Goal: Information Seeking & Learning: Find specific fact

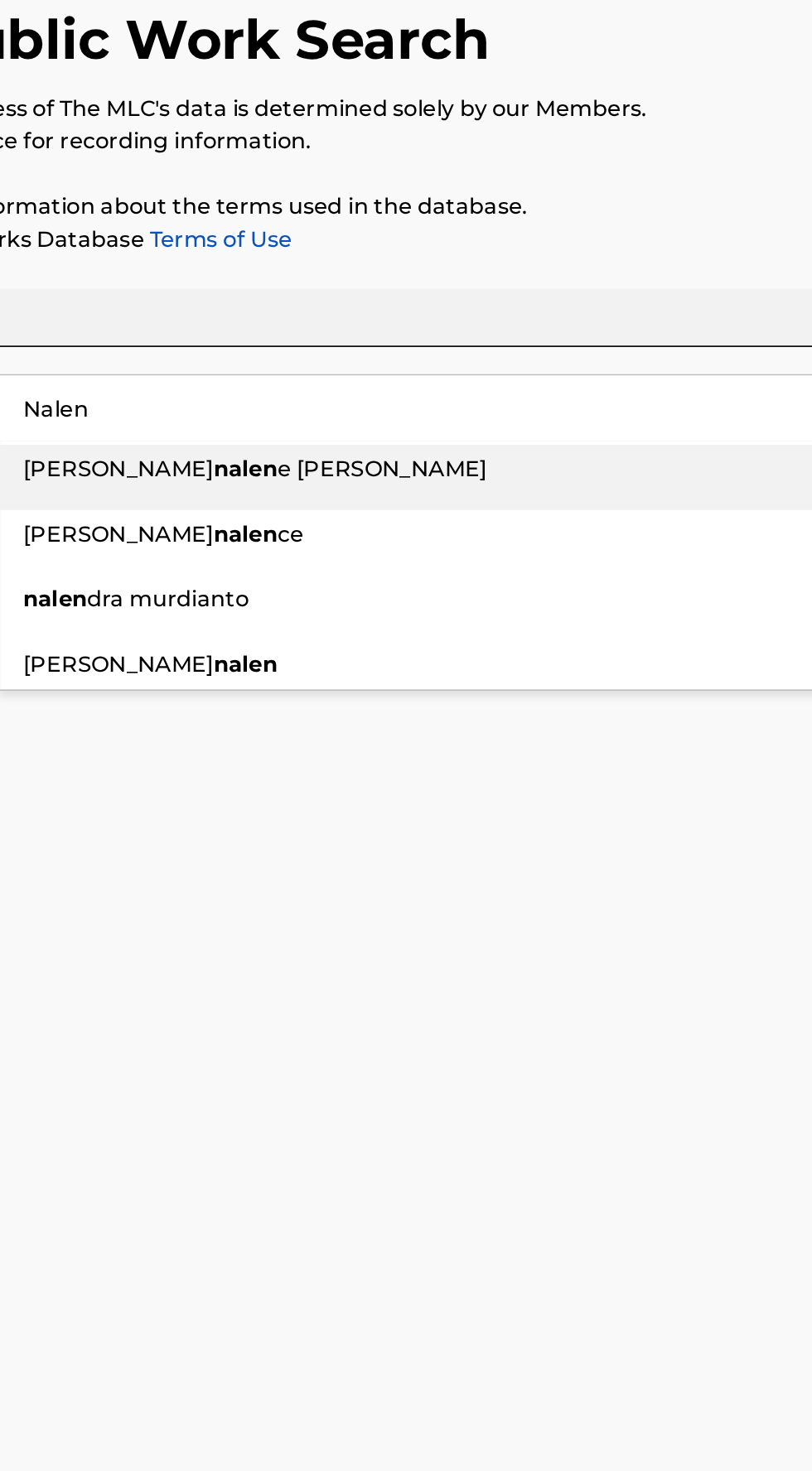
type input "Nalen"
click at [262, 509] on div "nalen dra murdianto" at bounding box center [505, 497] width 569 height 30
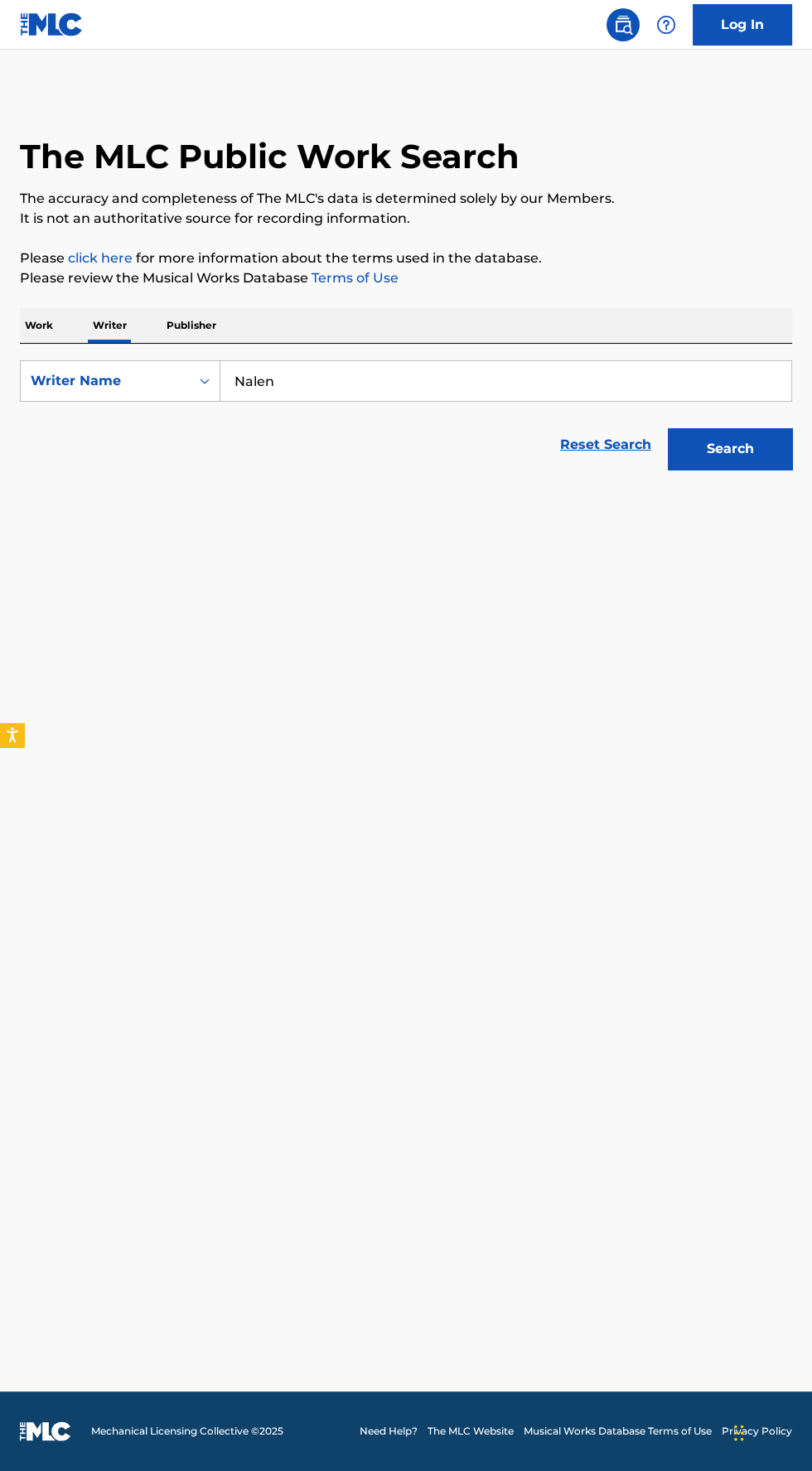
click at [744, 438] on button "Search" at bounding box center [729, 449] width 124 height 41
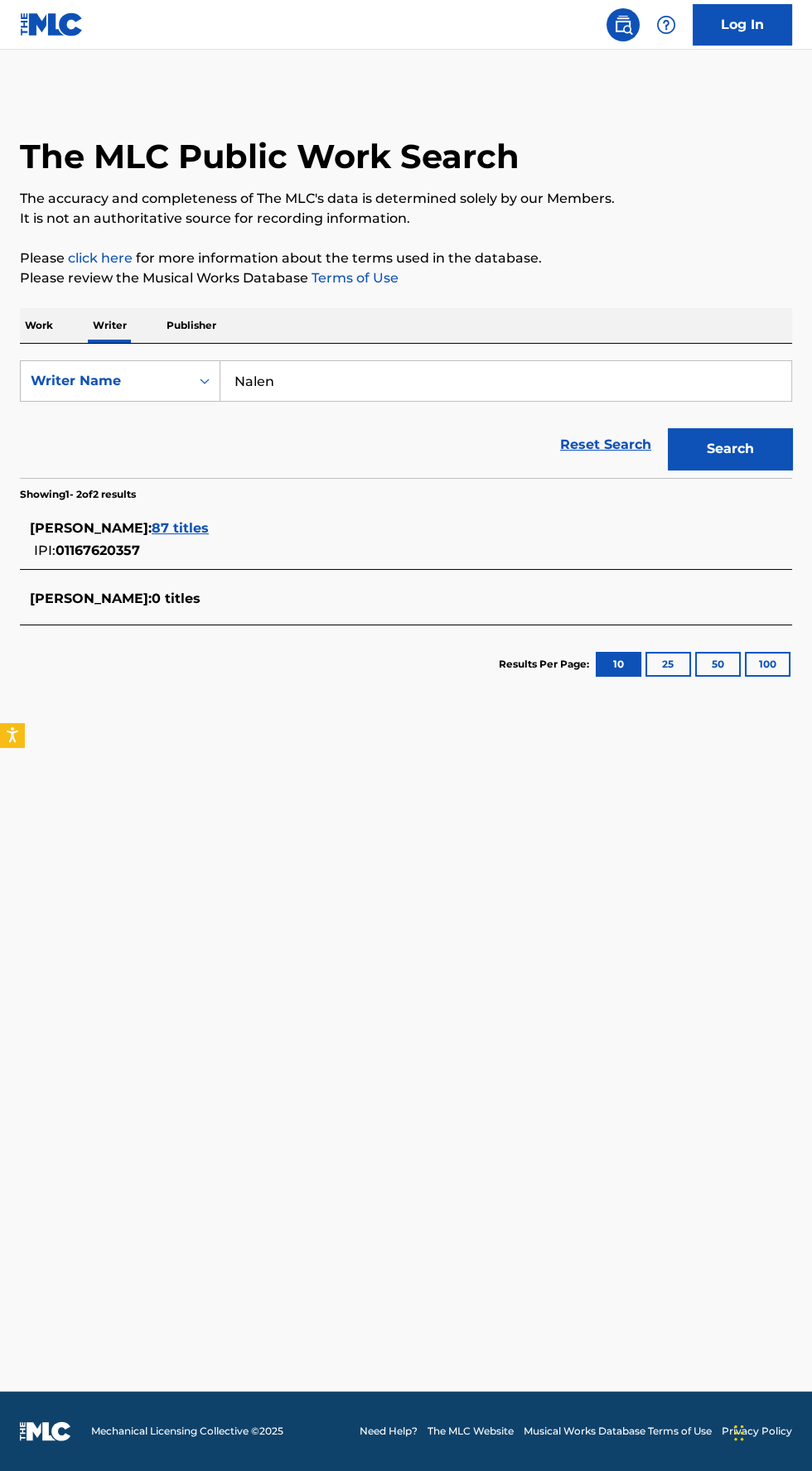
click at [241, 547] on div "[PERSON_NAME] : 87 titles IPI: 01167620357" at bounding box center [385, 539] width 709 height 42
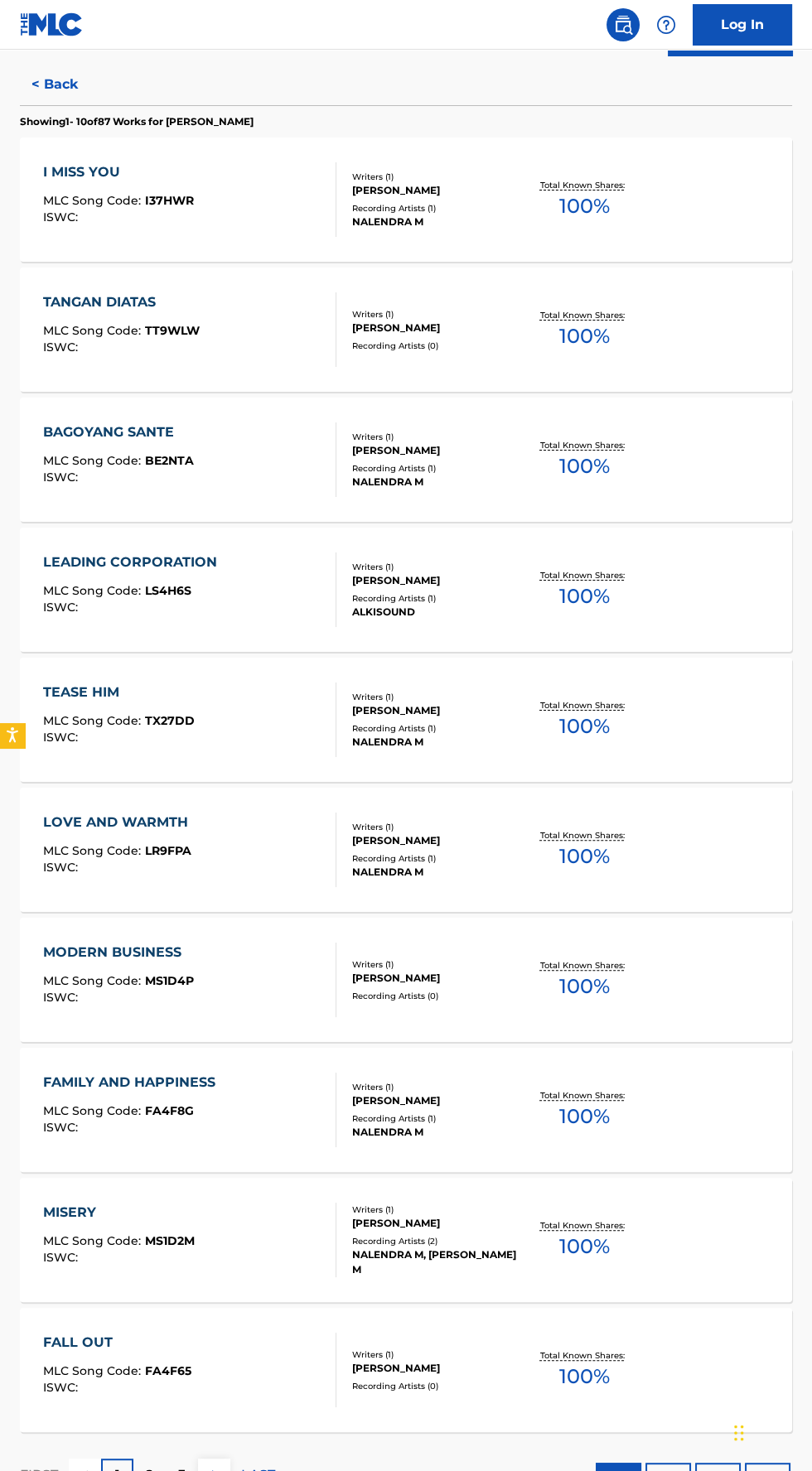
scroll to position [427, 0]
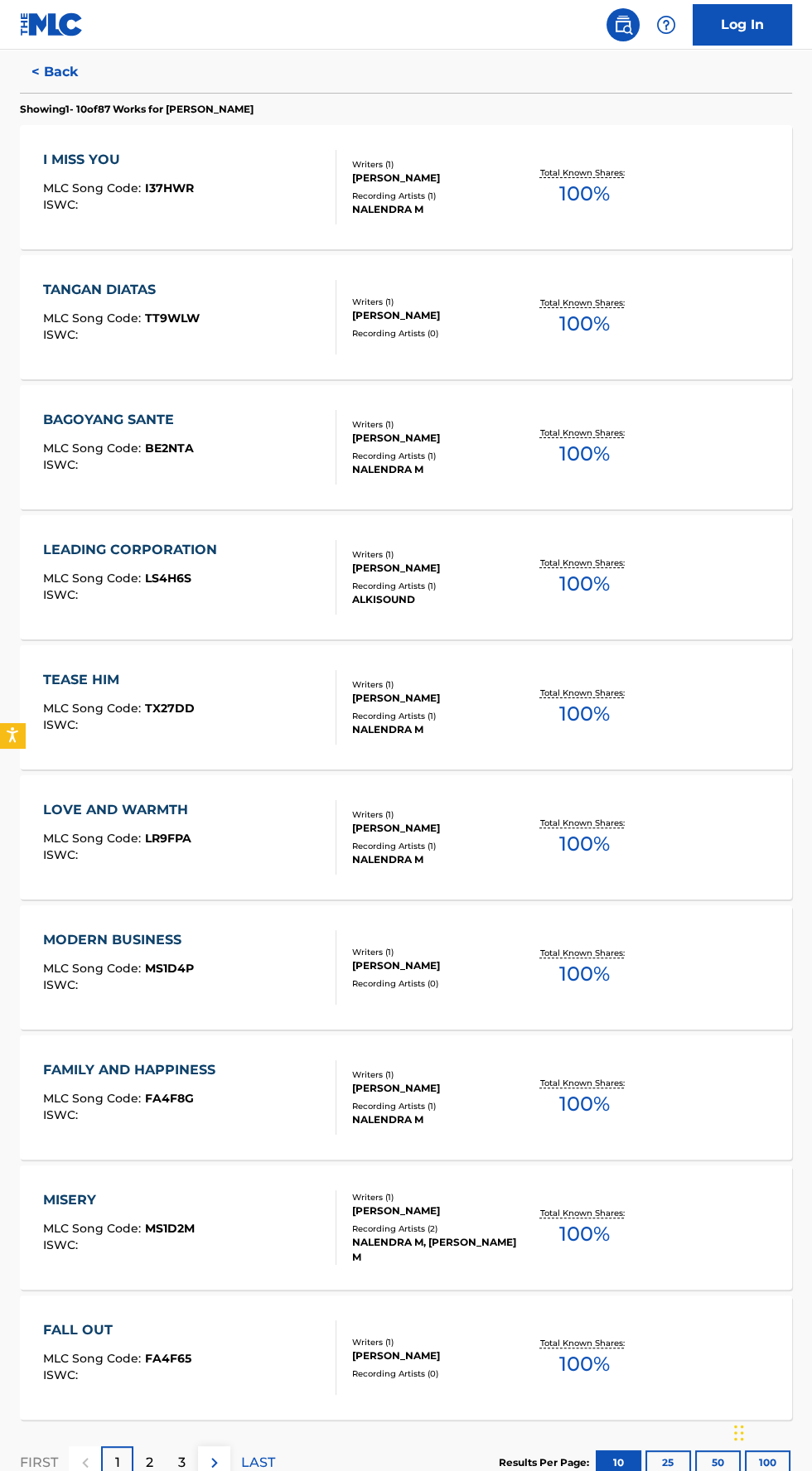
click at [149, 1461] on p "2" at bounding box center [150, 1462] width 8 height 20
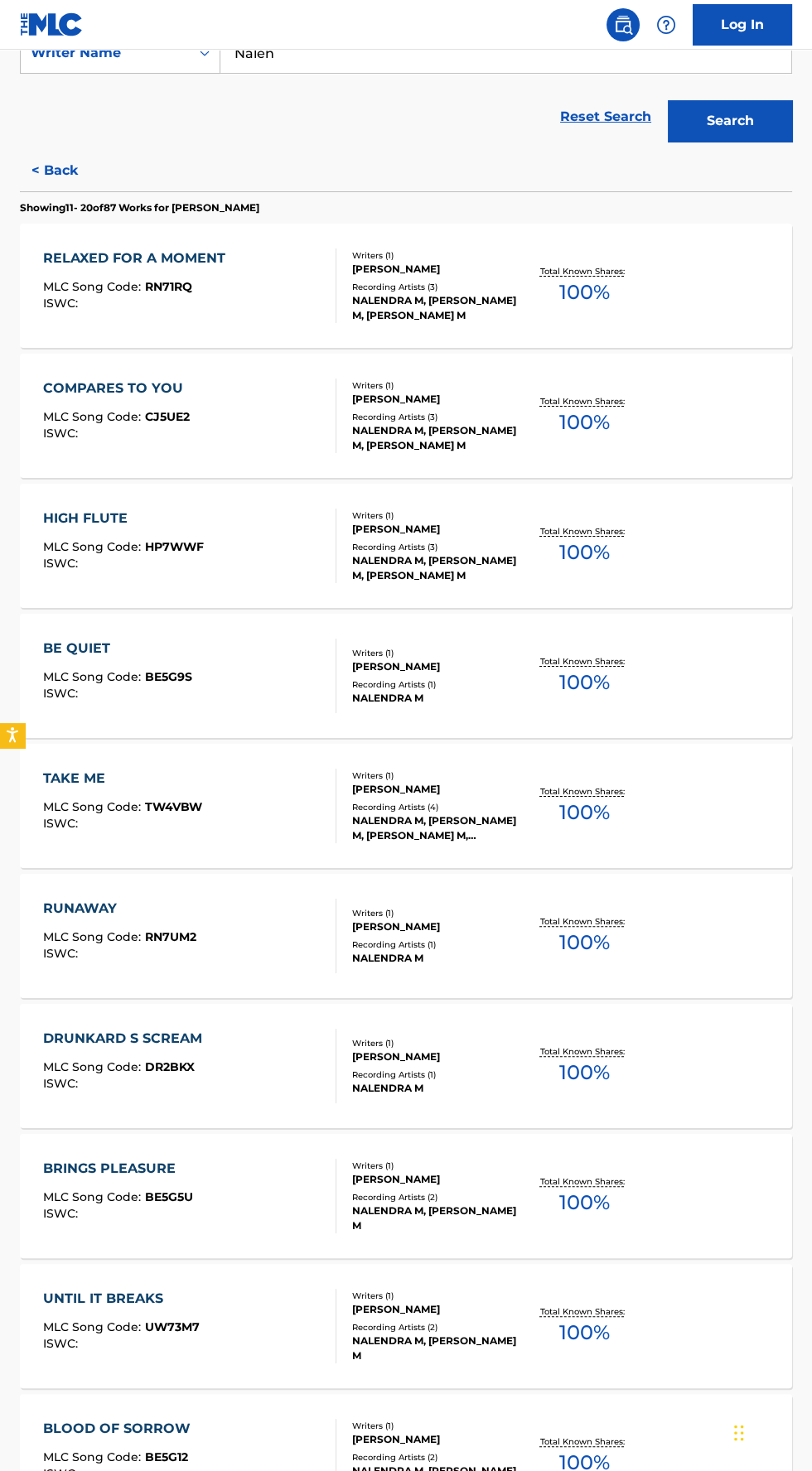
scroll to position [428, 0]
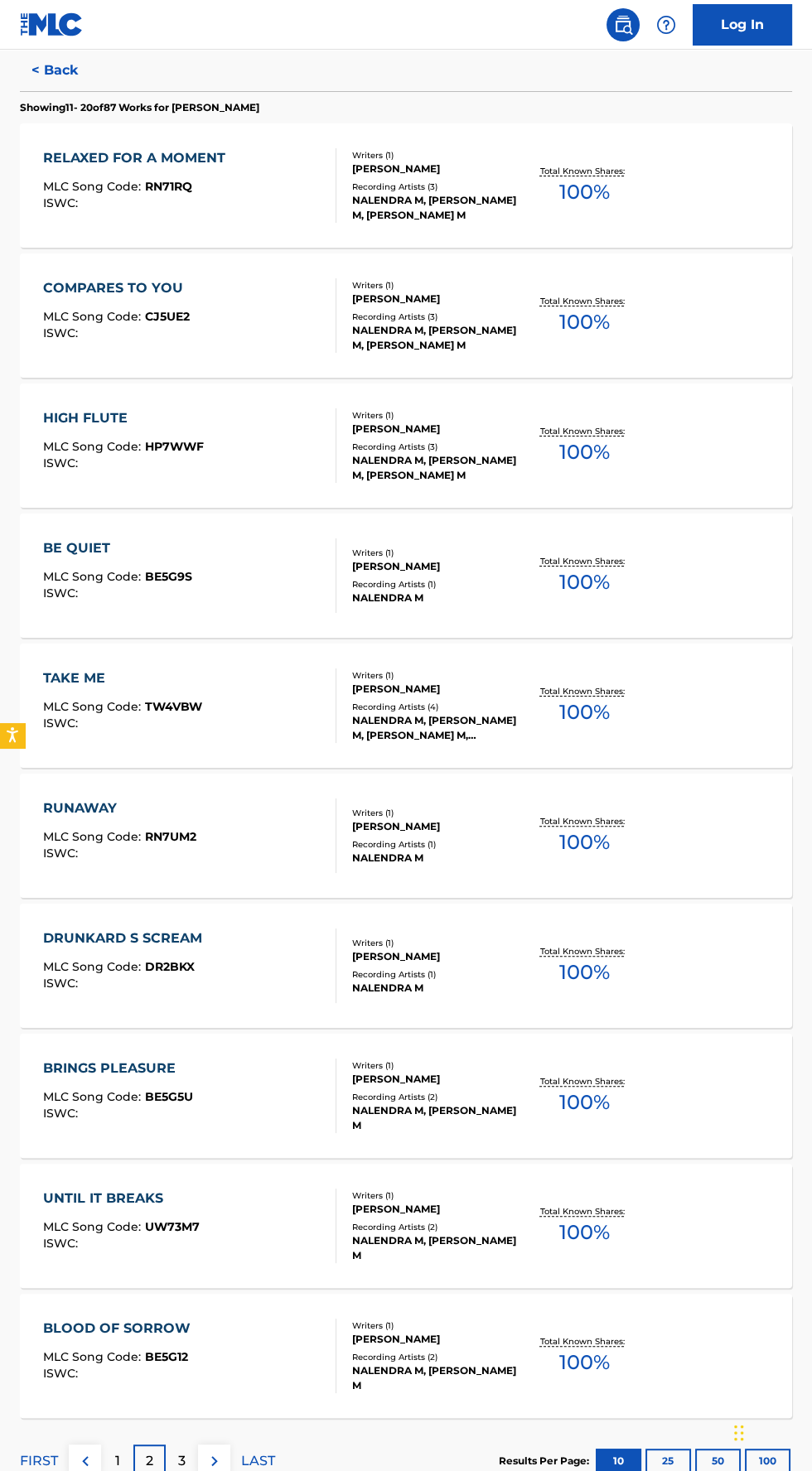
click at [181, 1460] on p "3" at bounding box center [181, 1461] width 8 height 20
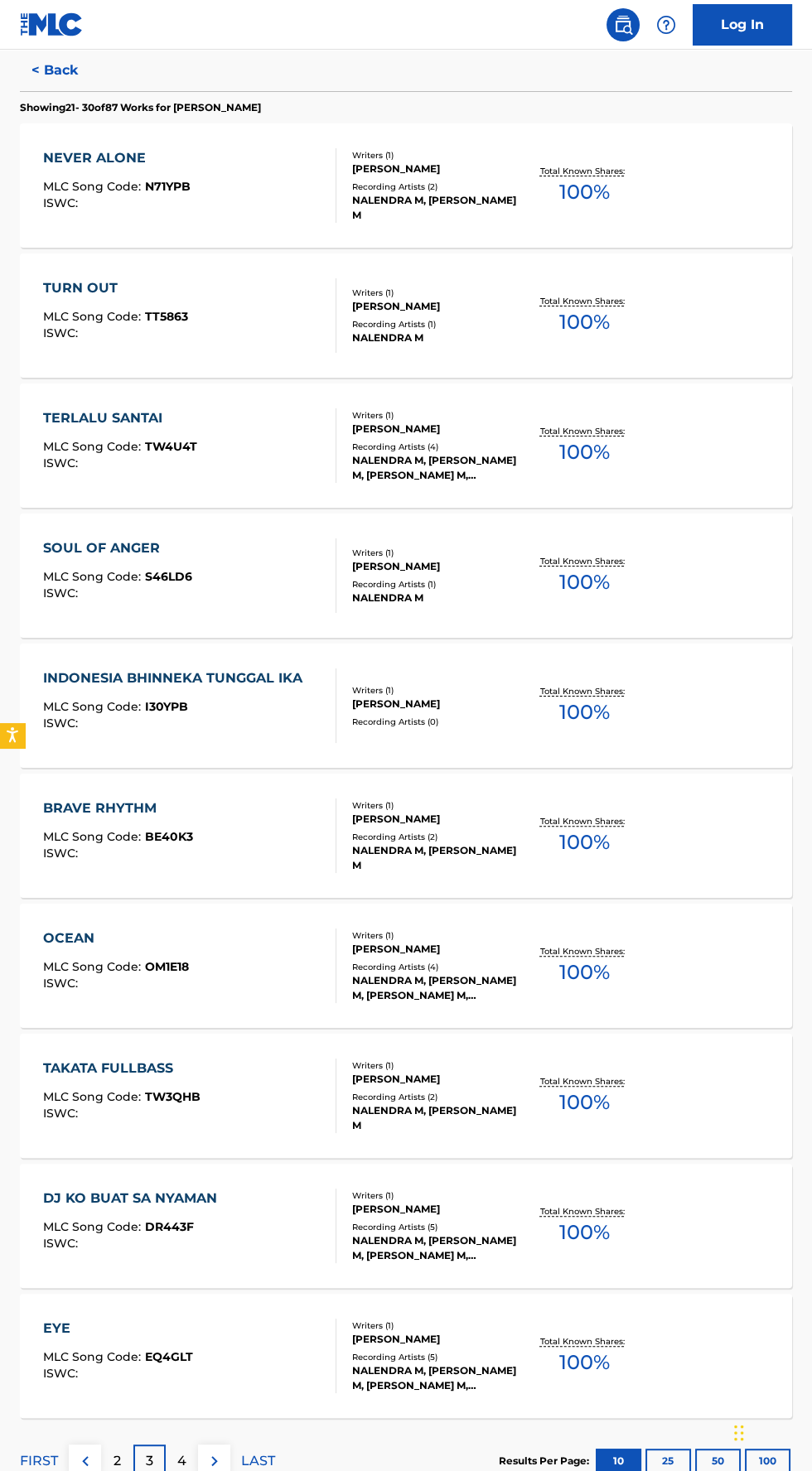
click at [185, 1466] on p "4" at bounding box center [181, 1461] width 9 height 20
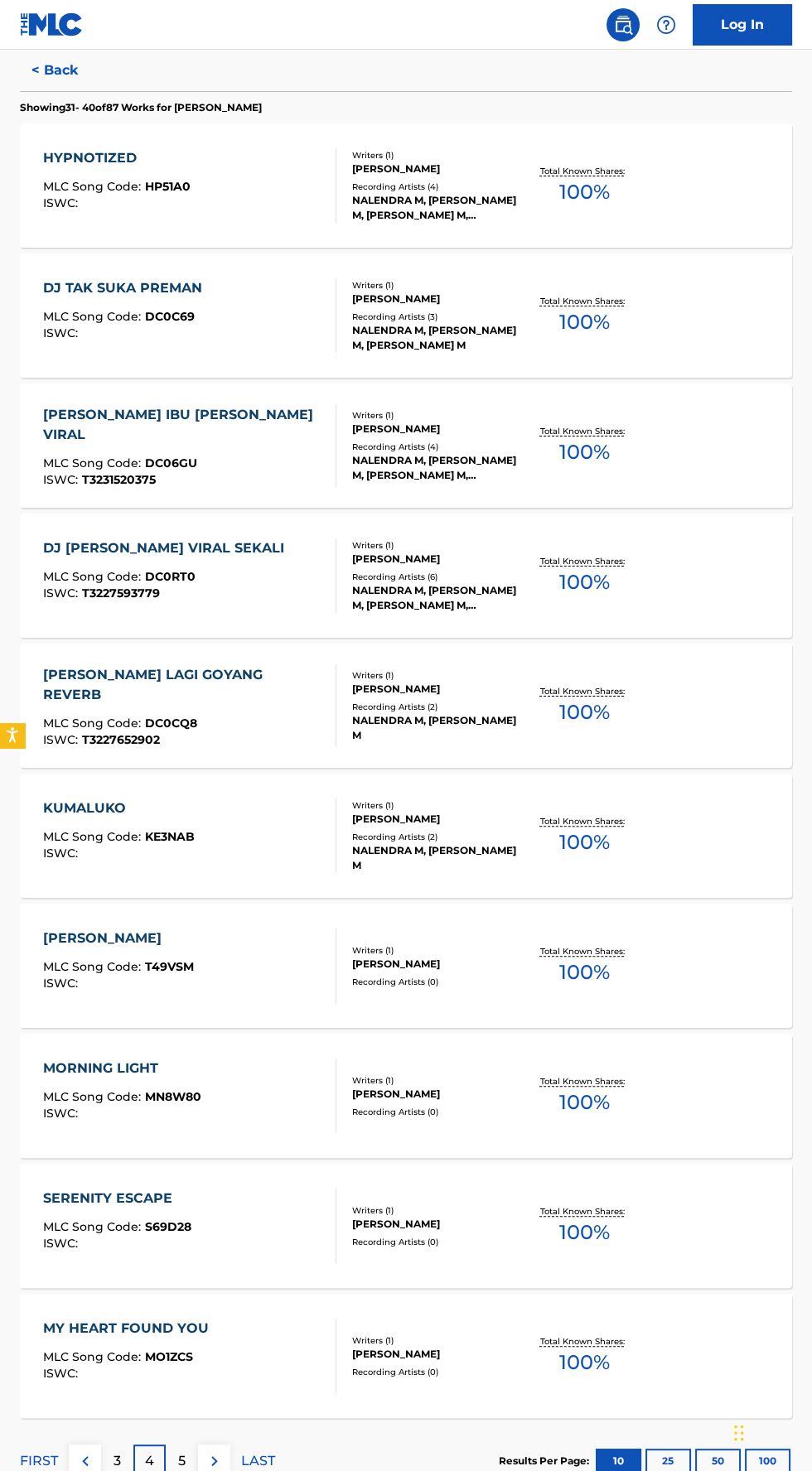
click at [488, 962] on div "[PERSON_NAME]" at bounding box center [436, 963] width 168 height 15
click at [181, 1460] on p "5" at bounding box center [181, 1461] width 8 height 20
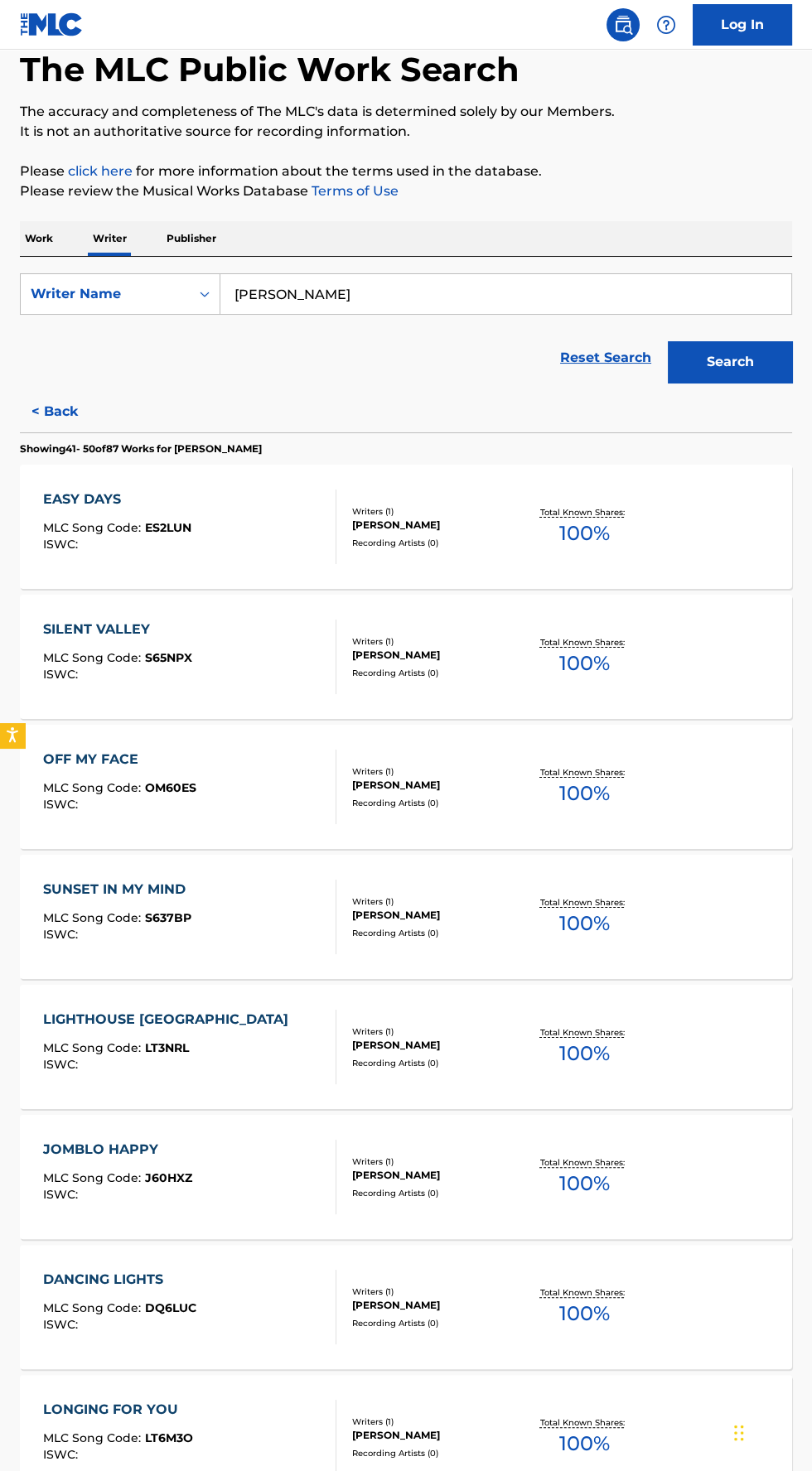
scroll to position [0, 0]
